Goal: Find specific page/section: Find specific page/section

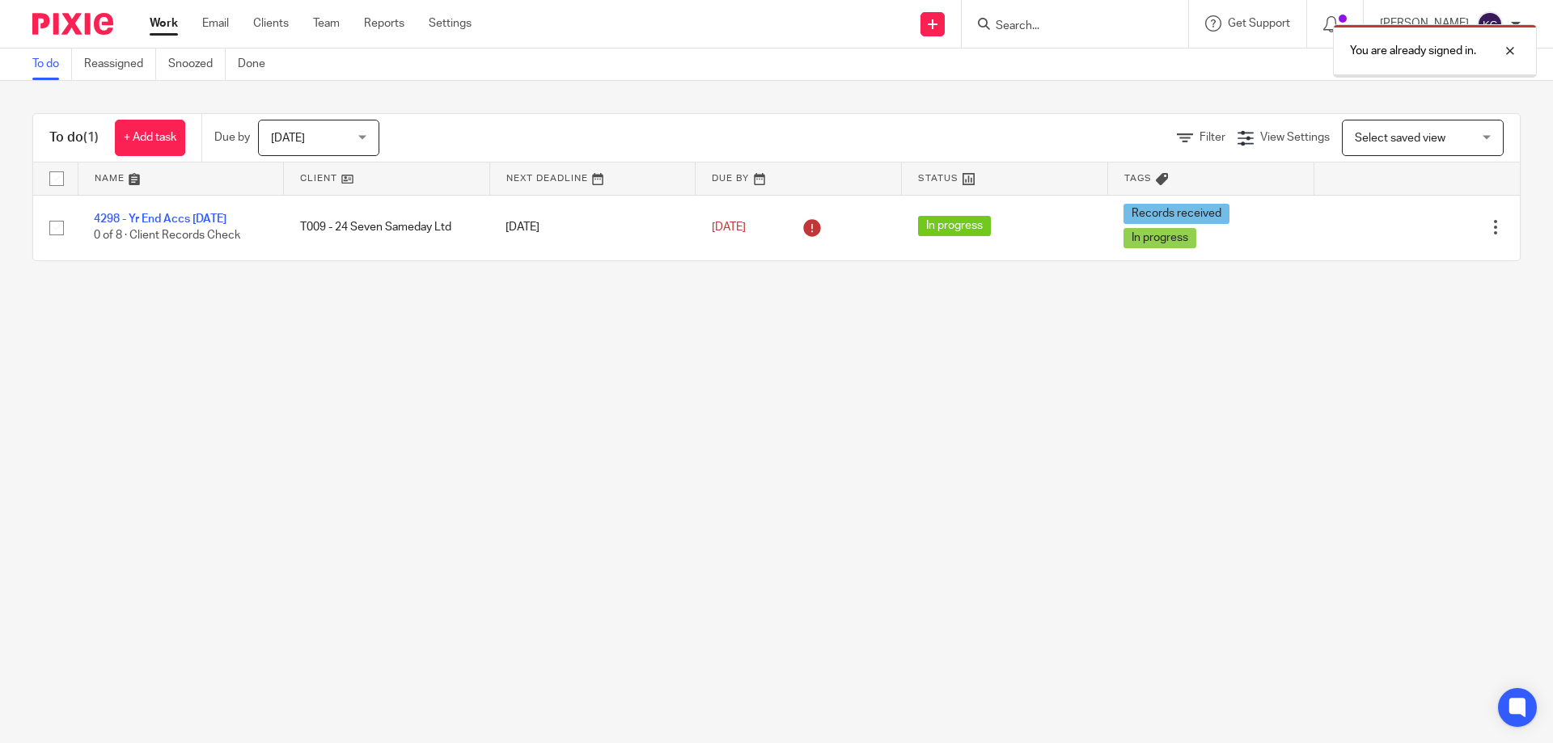
click at [1042, 27] on div "You are already signed in." at bounding box center [1157, 46] width 760 height 61
click at [1035, 23] on div "You are already signed in." at bounding box center [1157, 46] width 760 height 61
click at [1507, 50] on div at bounding box center [1498, 50] width 44 height 19
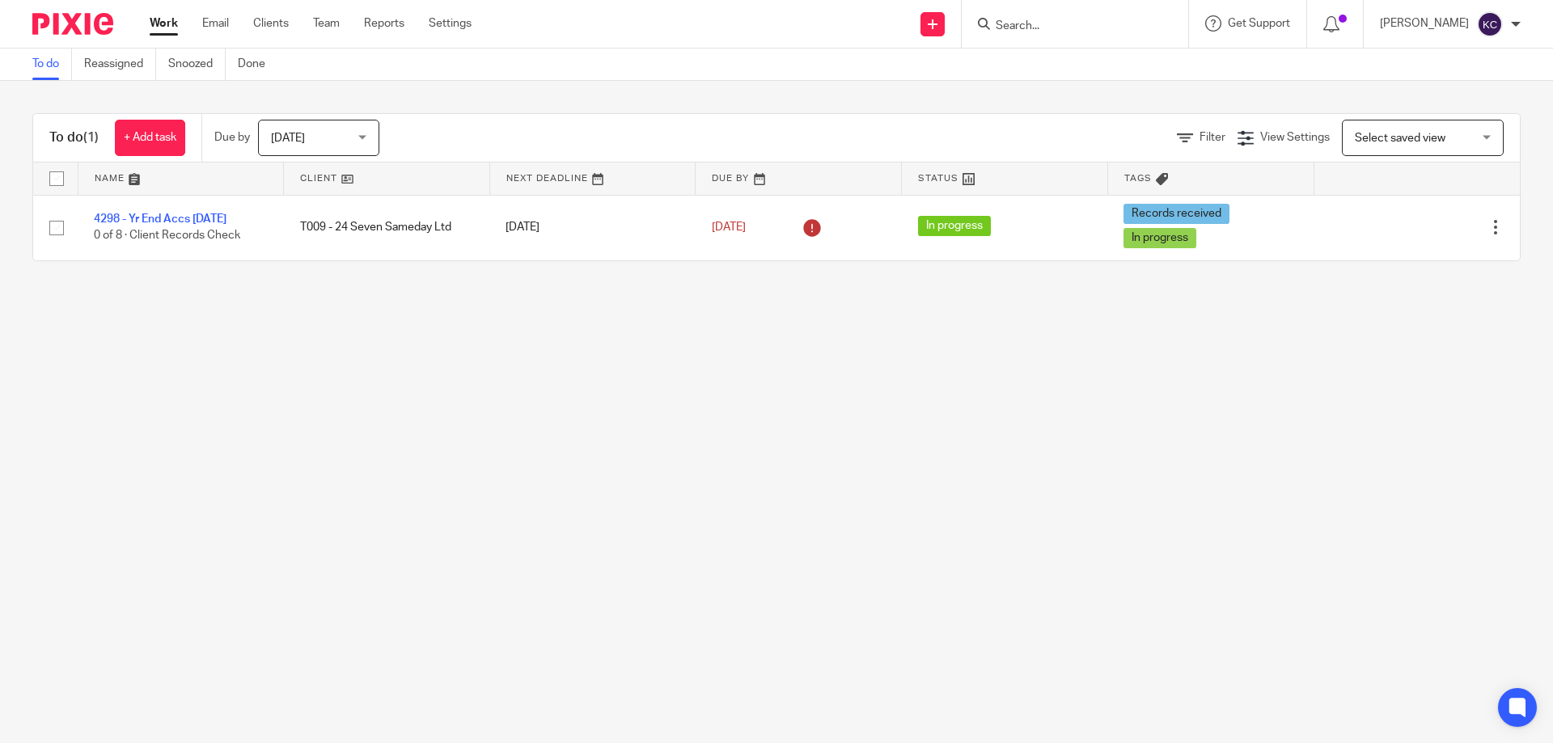
click at [1037, 33] on input "Search" at bounding box center [1067, 26] width 146 height 15
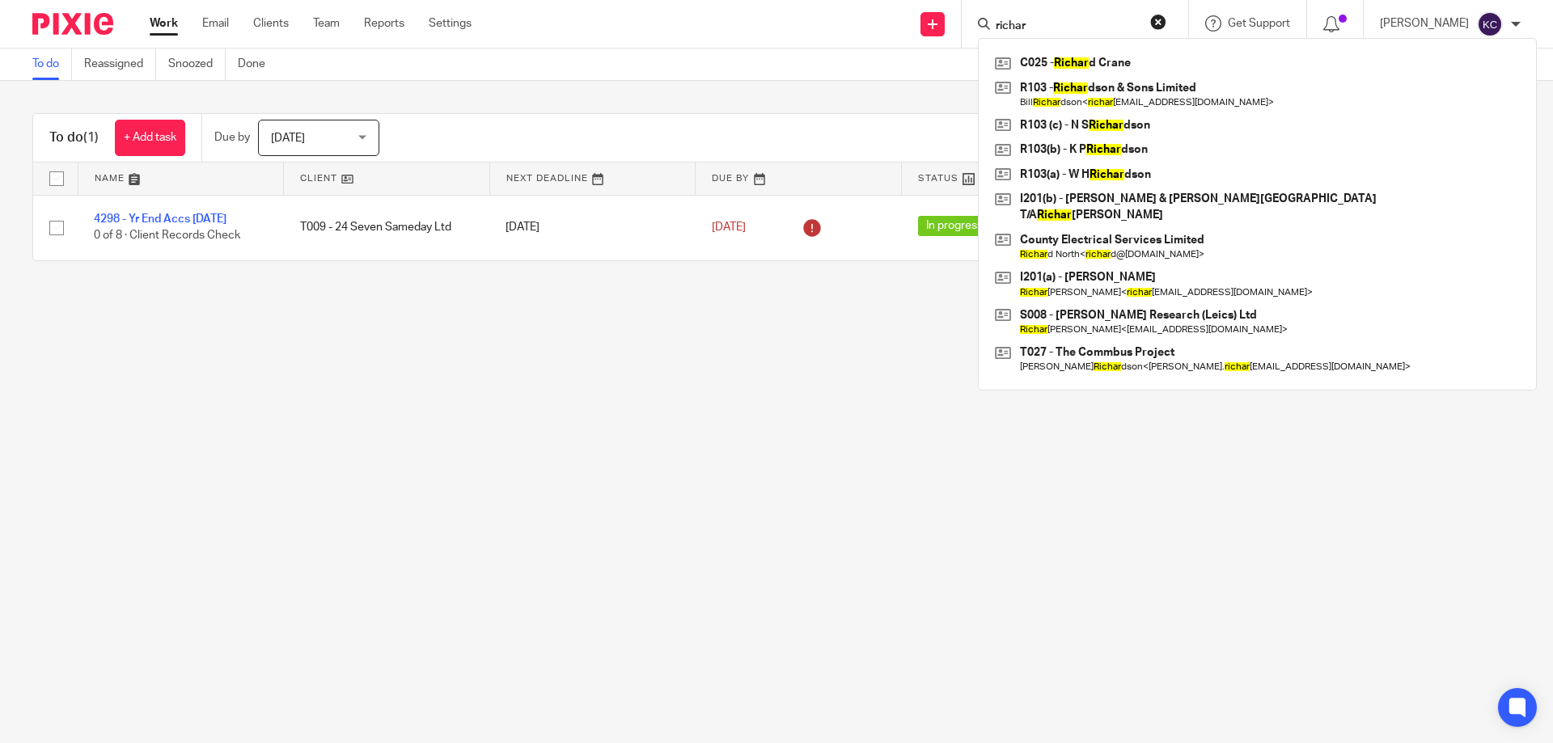
type input "richard"
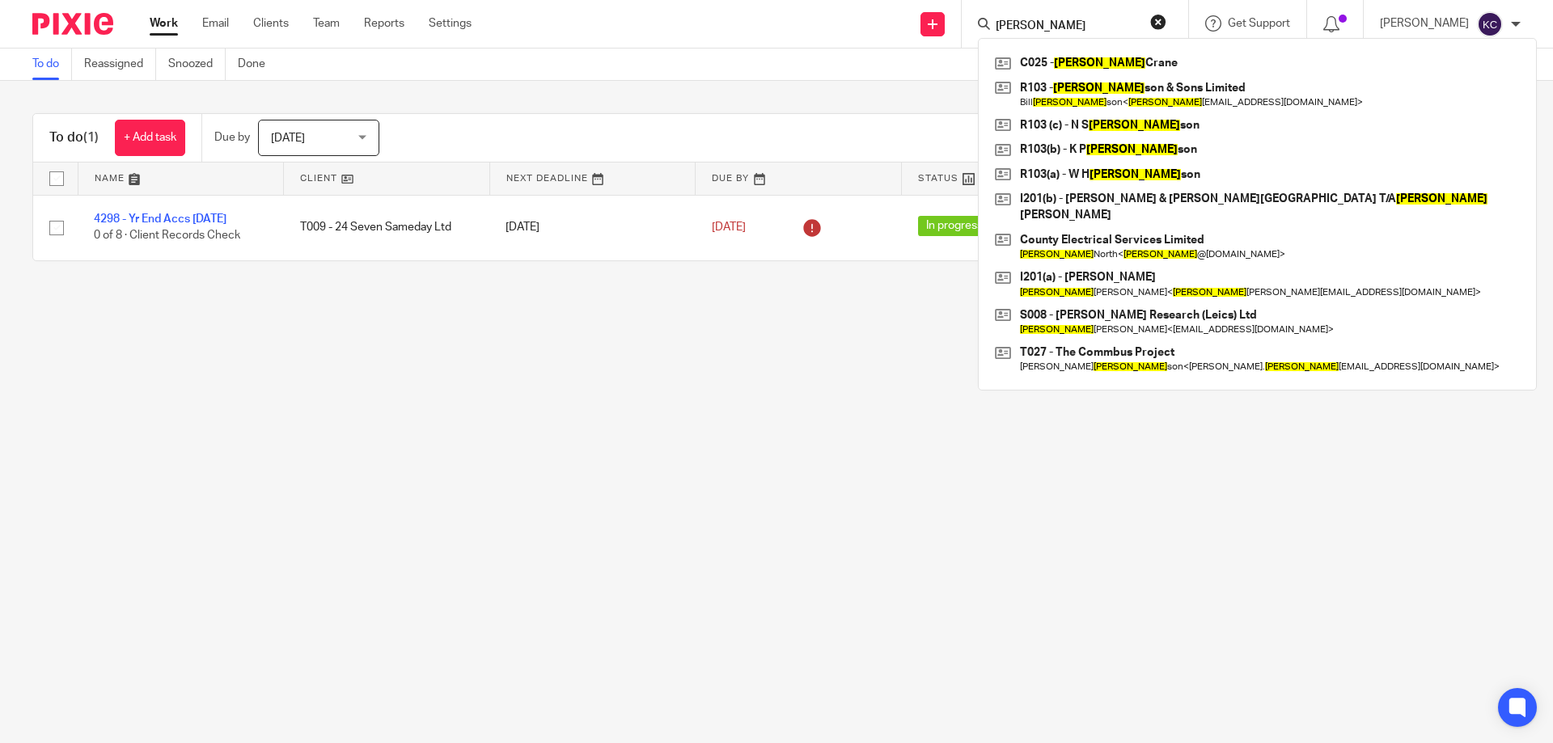
drag, startPoint x: 1073, startPoint y: 23, endPoint x: 924, endPoint y: 23, distance: 148.8
click at [924, 23] on div "Send new email Create task Add client richard C025 - Richard Crane R103 - Richa…" at bounding box center [1024, 24] width 1057 height 48
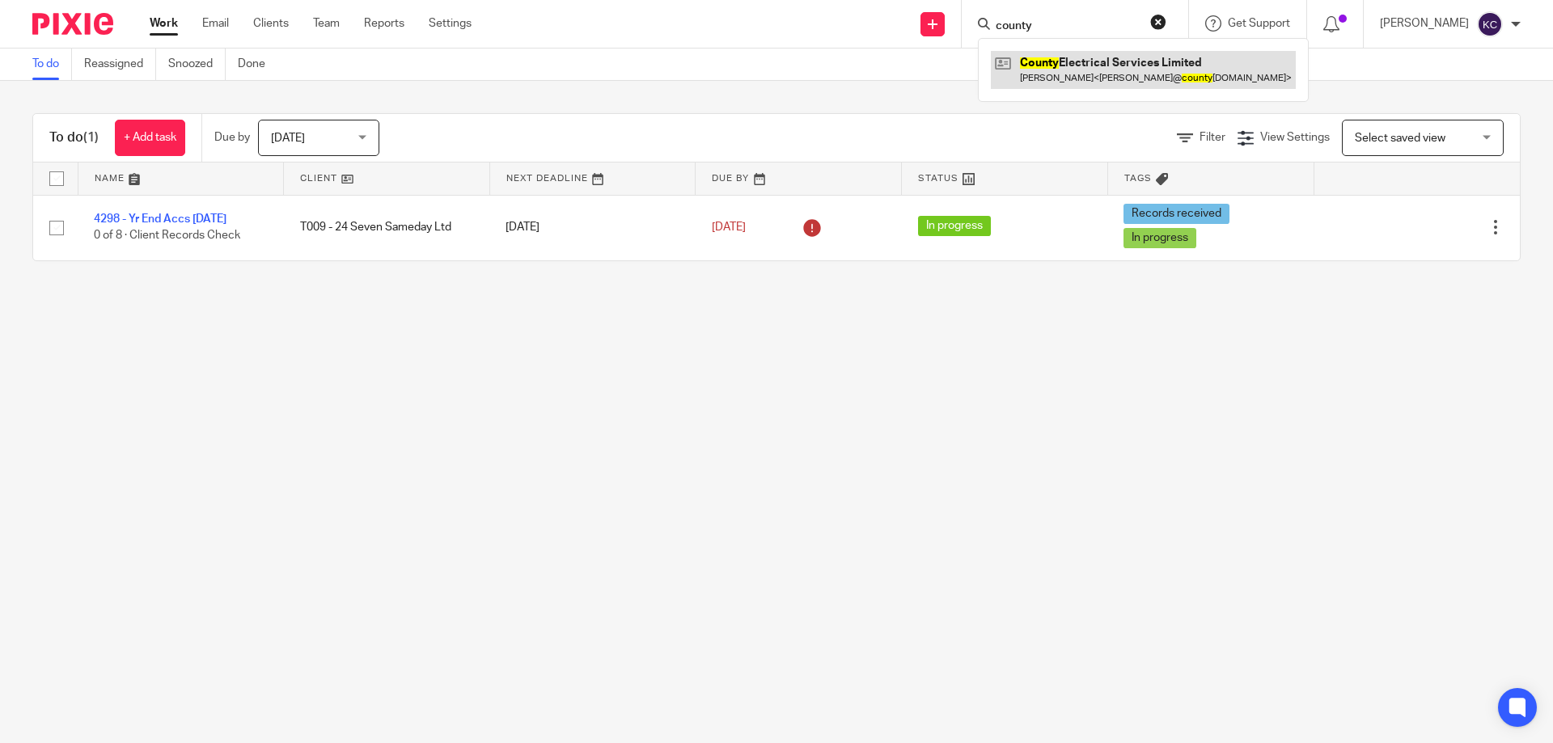
type input "county"
click at [1080, 71] on link at bounding box center [1143, 69] width 305 height 37
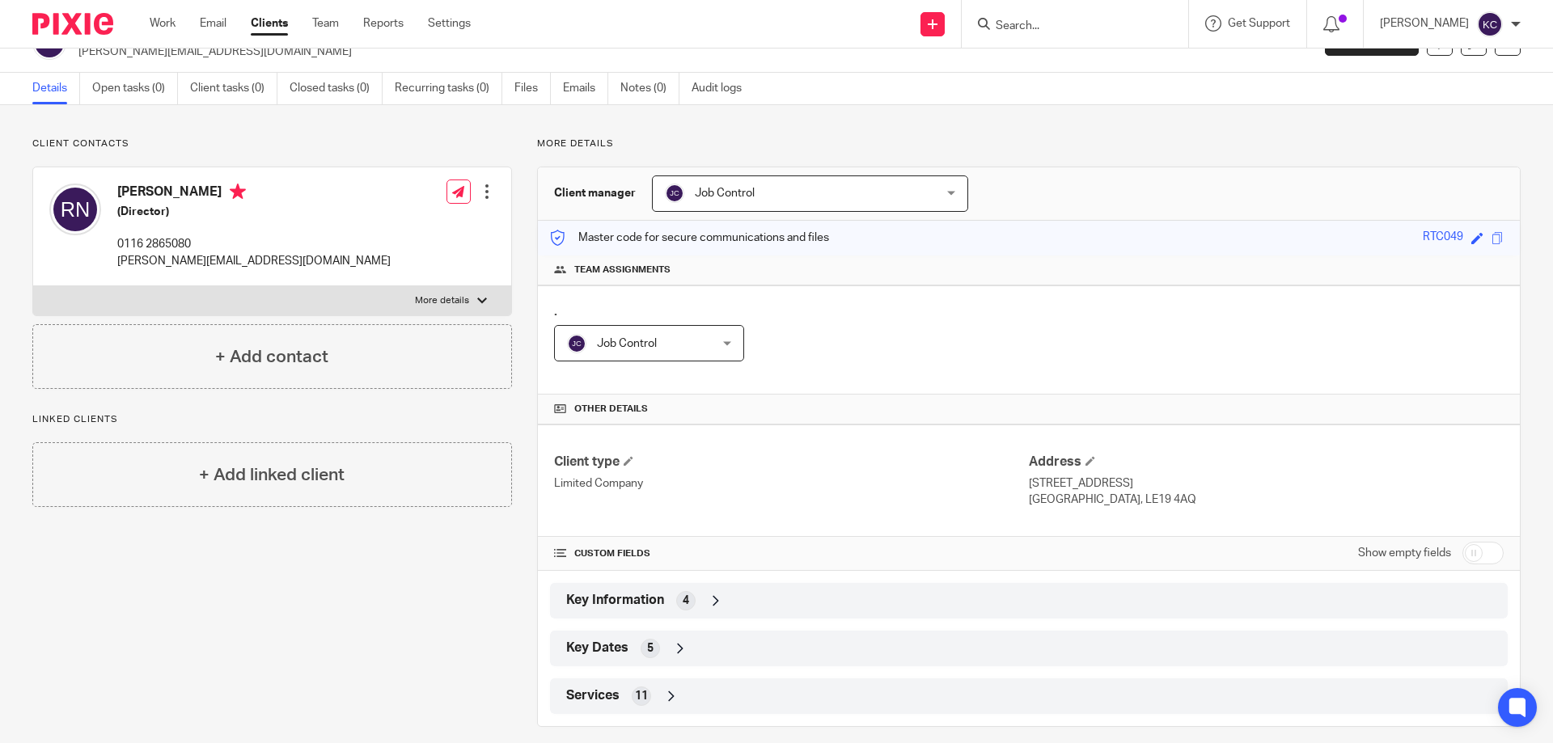
scroll to position [51, 0]
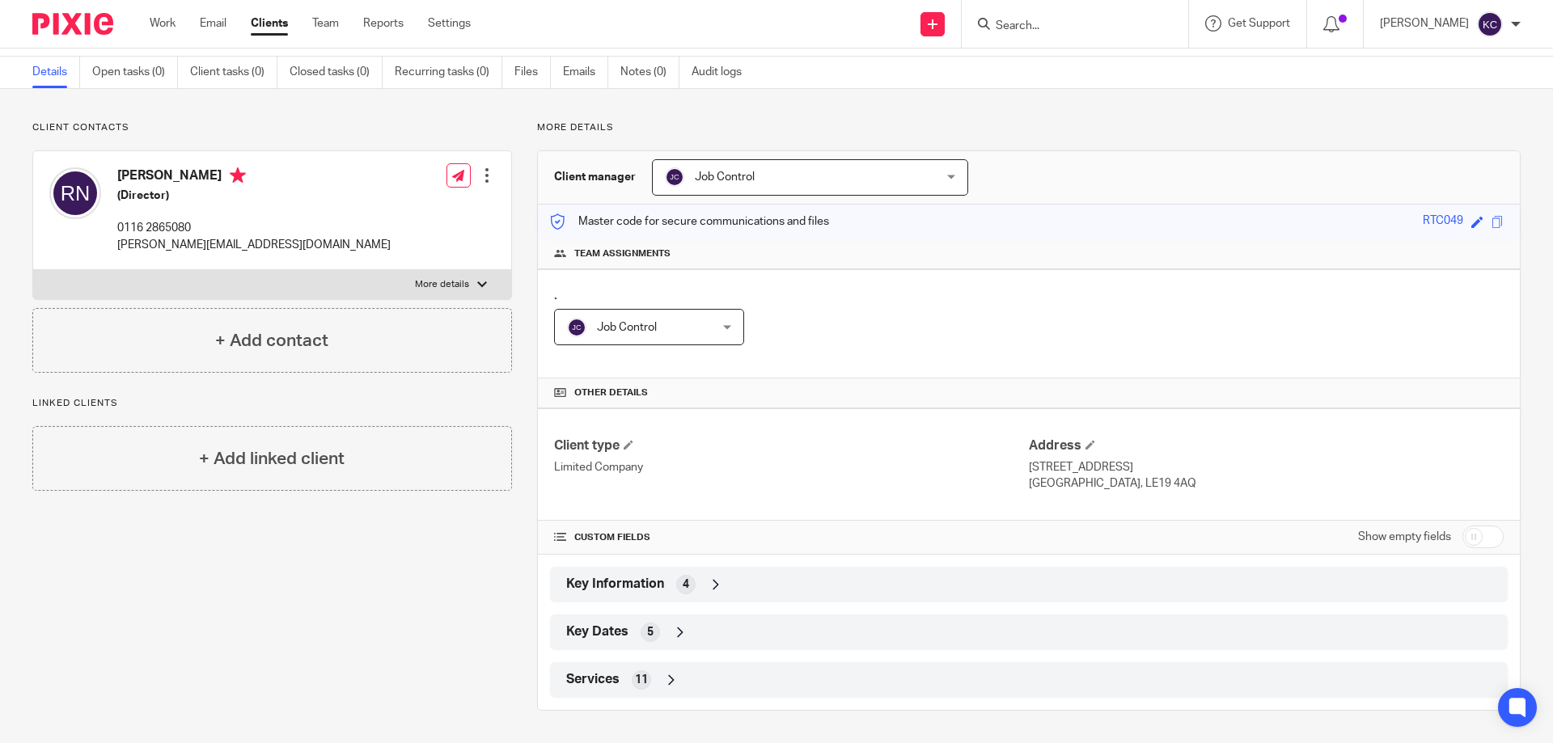
click at [443, 286] on p "More details" at bounding box center [442, 284] width 54 height 13
click at [33, 270] on input "More details" at bounding box center [32, 269] width 1 height 1
checkbox input "true"
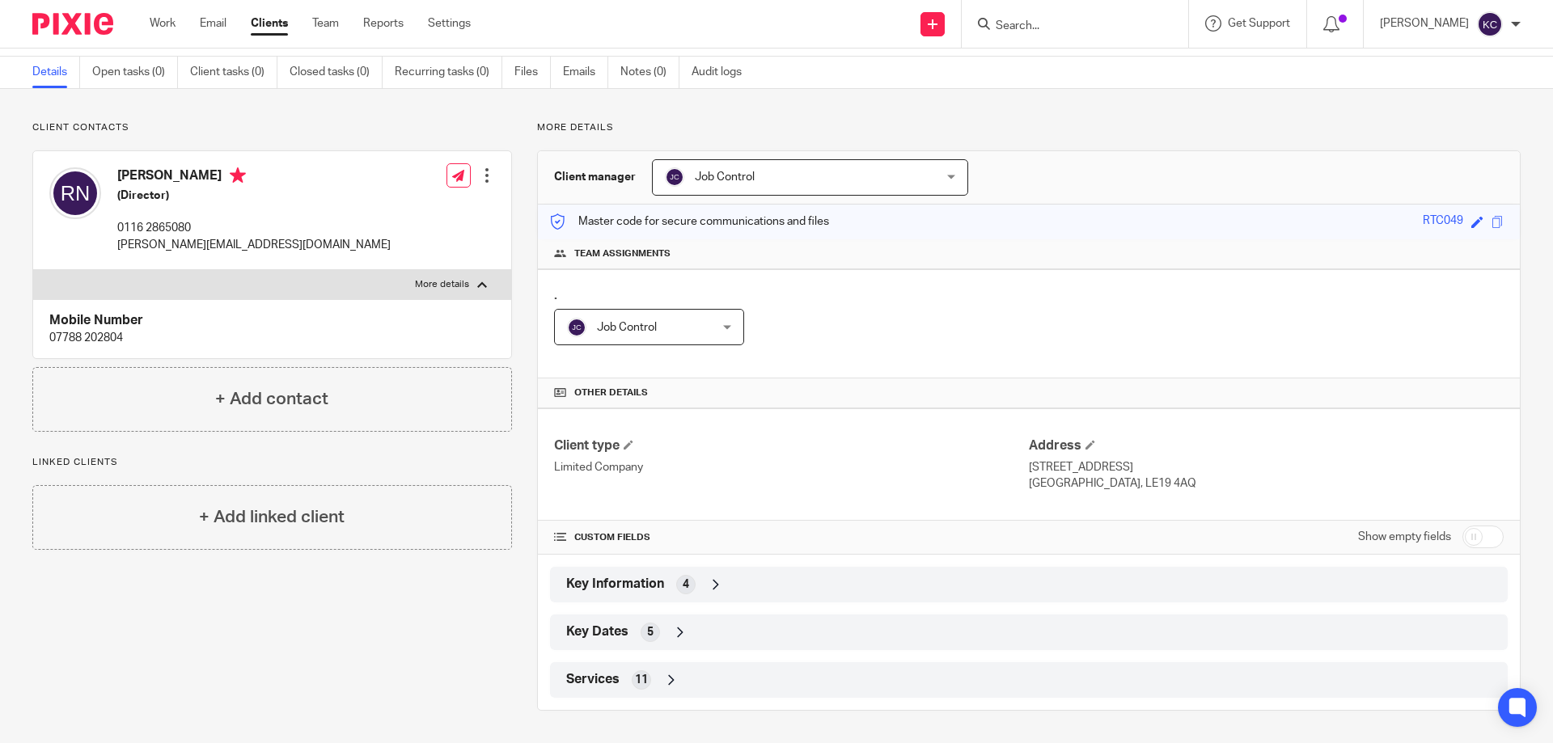
click at [417, 652] on div "Client contacts Richard North (Director) 0116 2865080 richard@countyelectrical.…" at bounding box center [259, 416] width 505 height 590
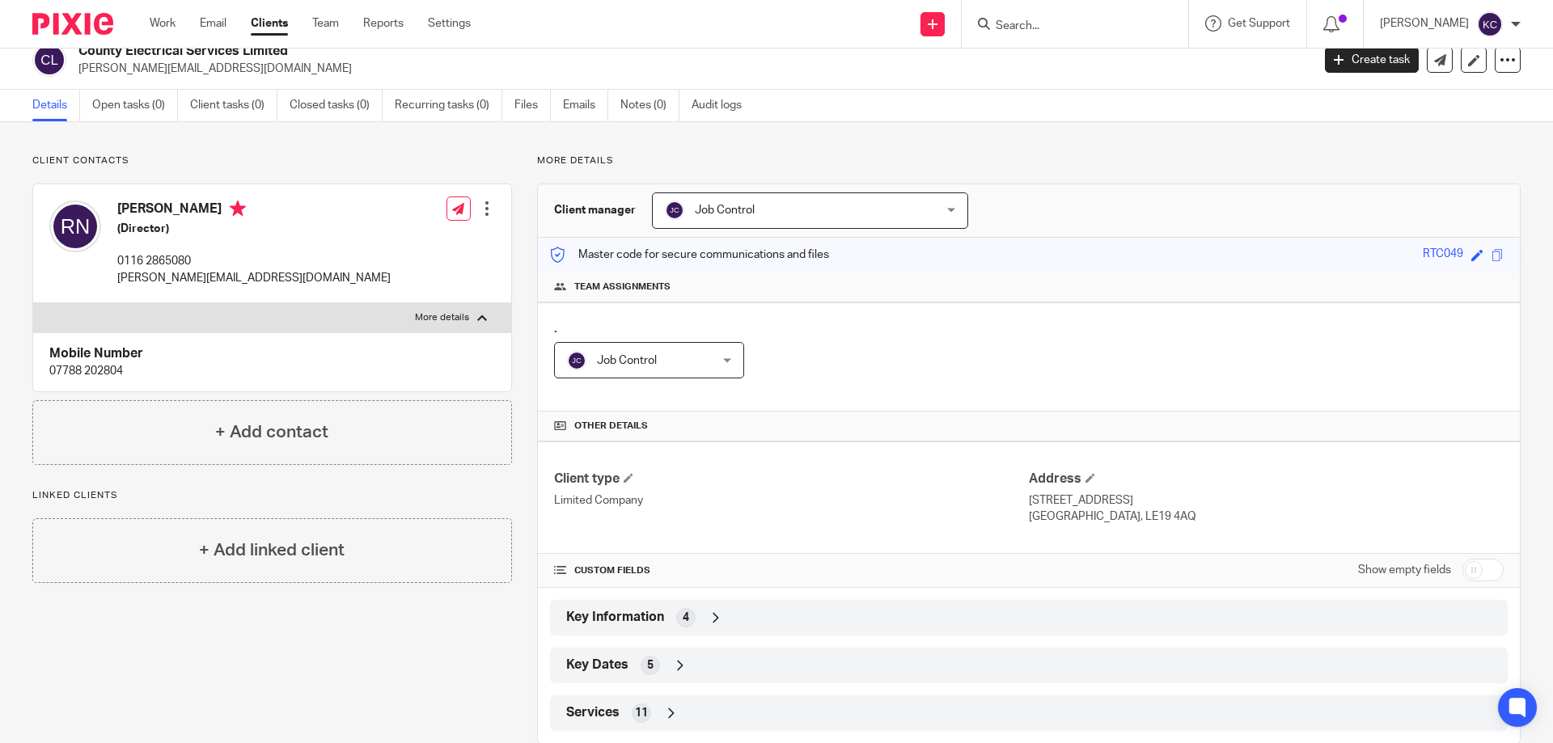
scroll to position [0, 0]
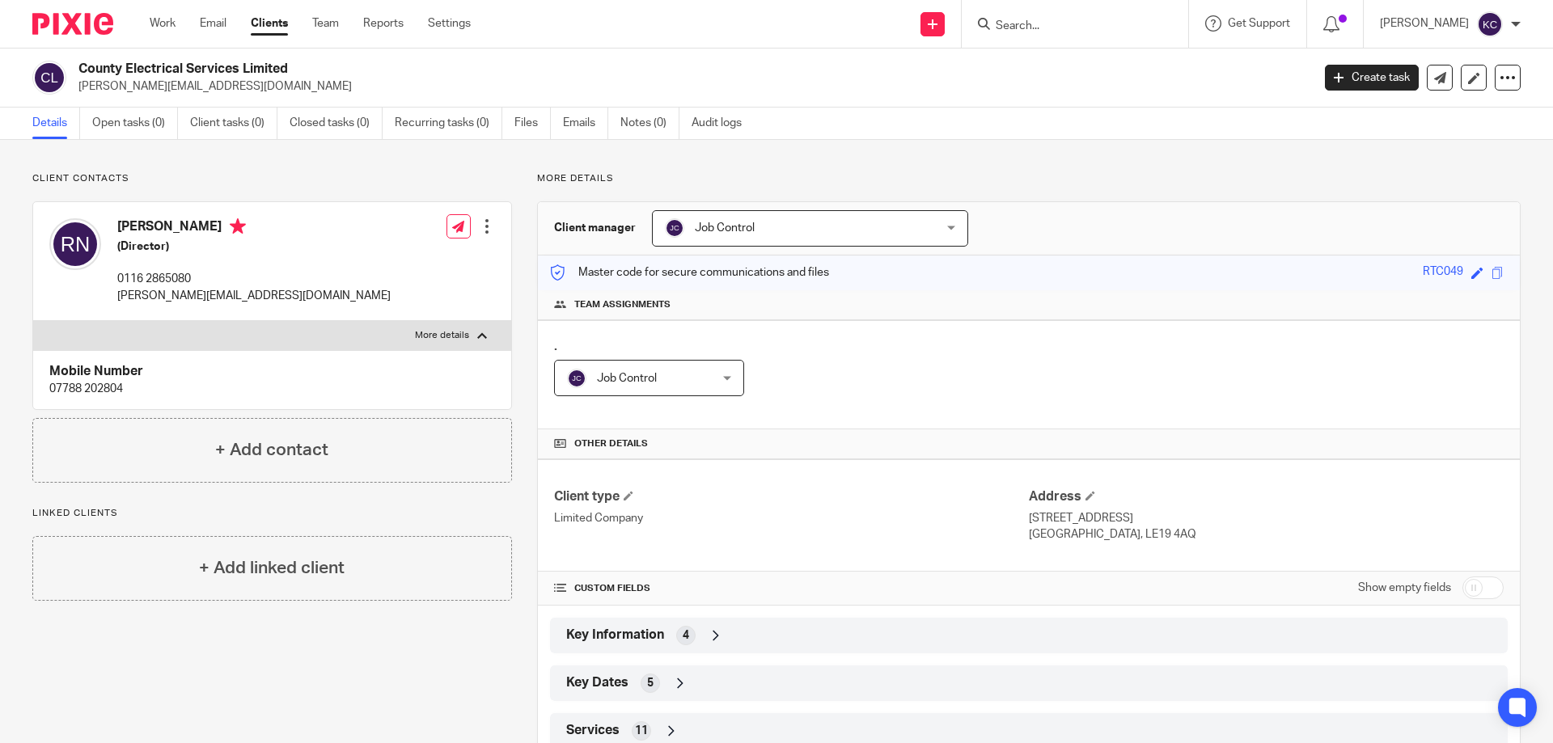
drag, startPoint x: 295, startPoint y: 66, endPoint x: 72, endPoint y: 68, distance: 223.3
click at [72, 68] on div "County Electrical Services Limited richard@countyelectrical.uk" at bounding box center [666, 78] width 1268 height 34
copy div "County Electrical Services Limited"
